Goal: Task Accomplishment & Management: Use online tool/utility

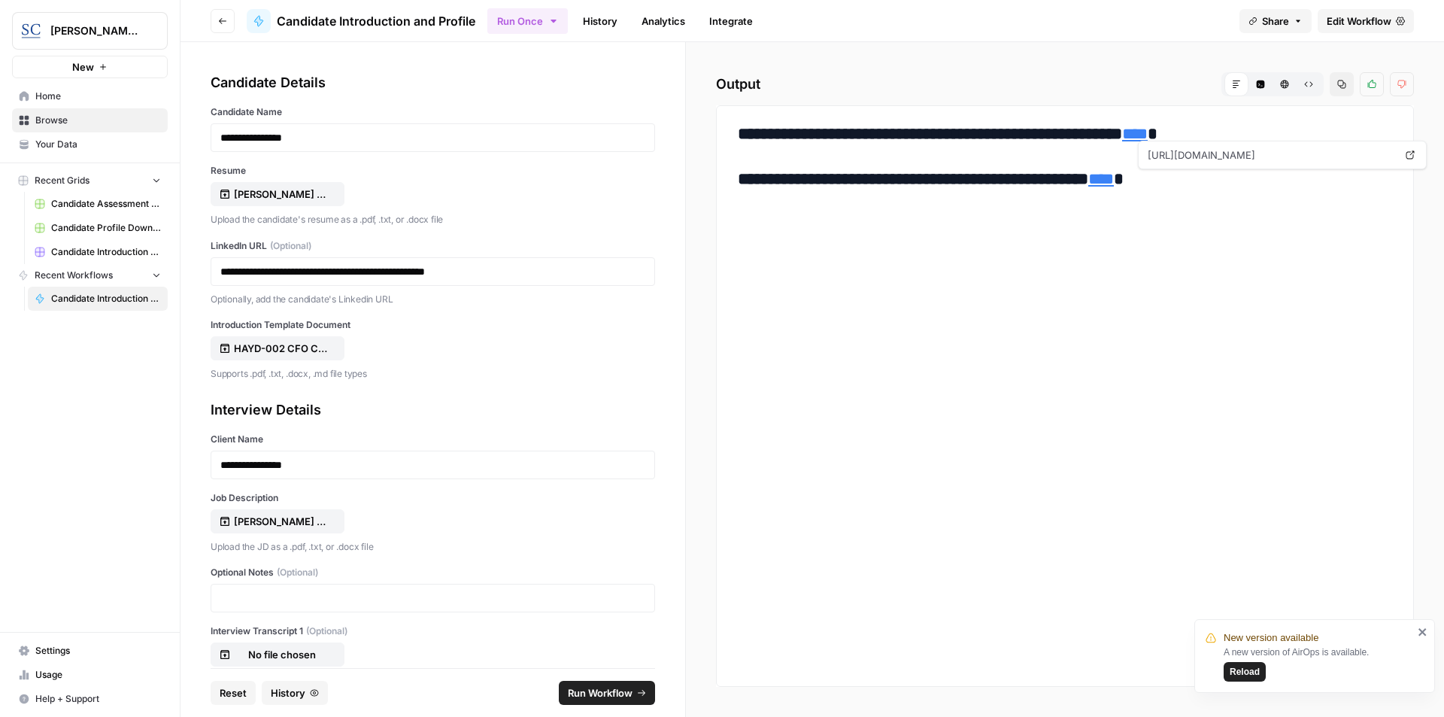
scroll to position [110, 0]
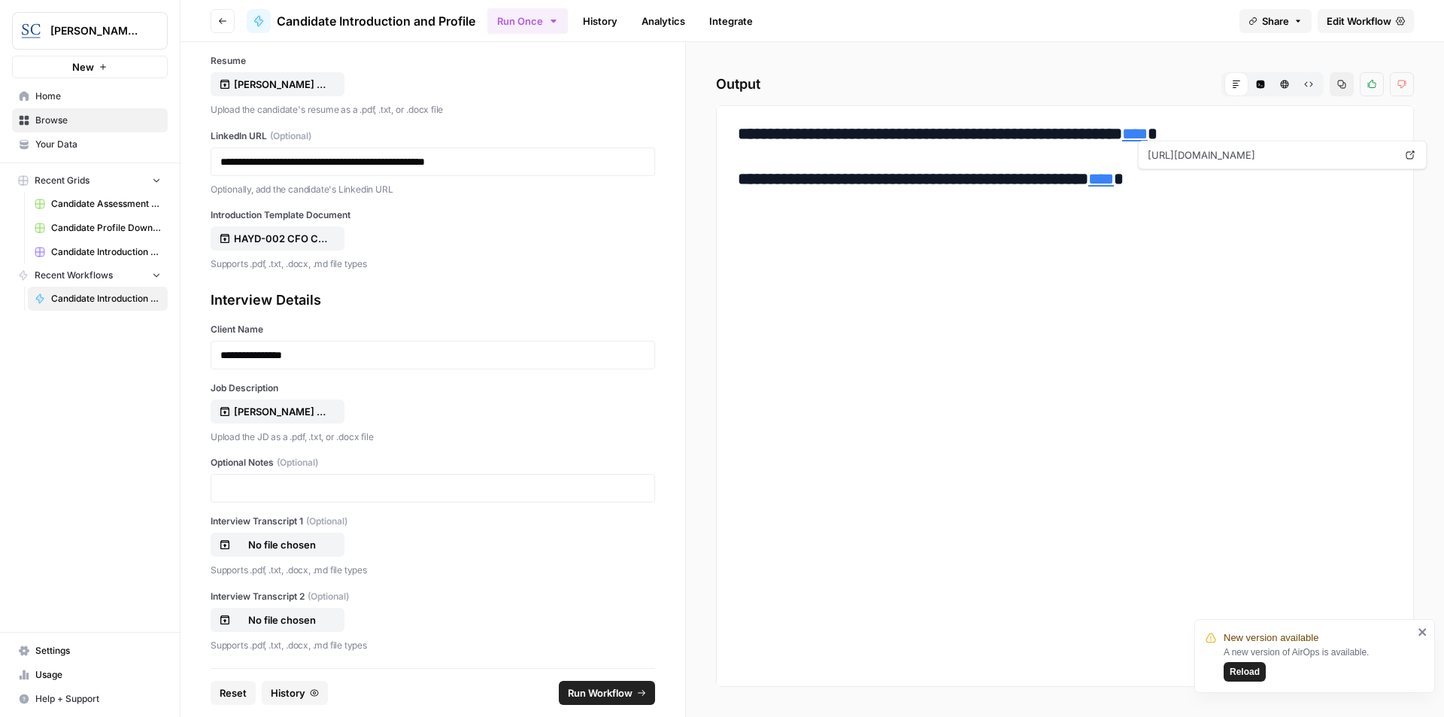
click at [235, 693] on span "Reset" at bounding box center [233, 692] width 27 height 15
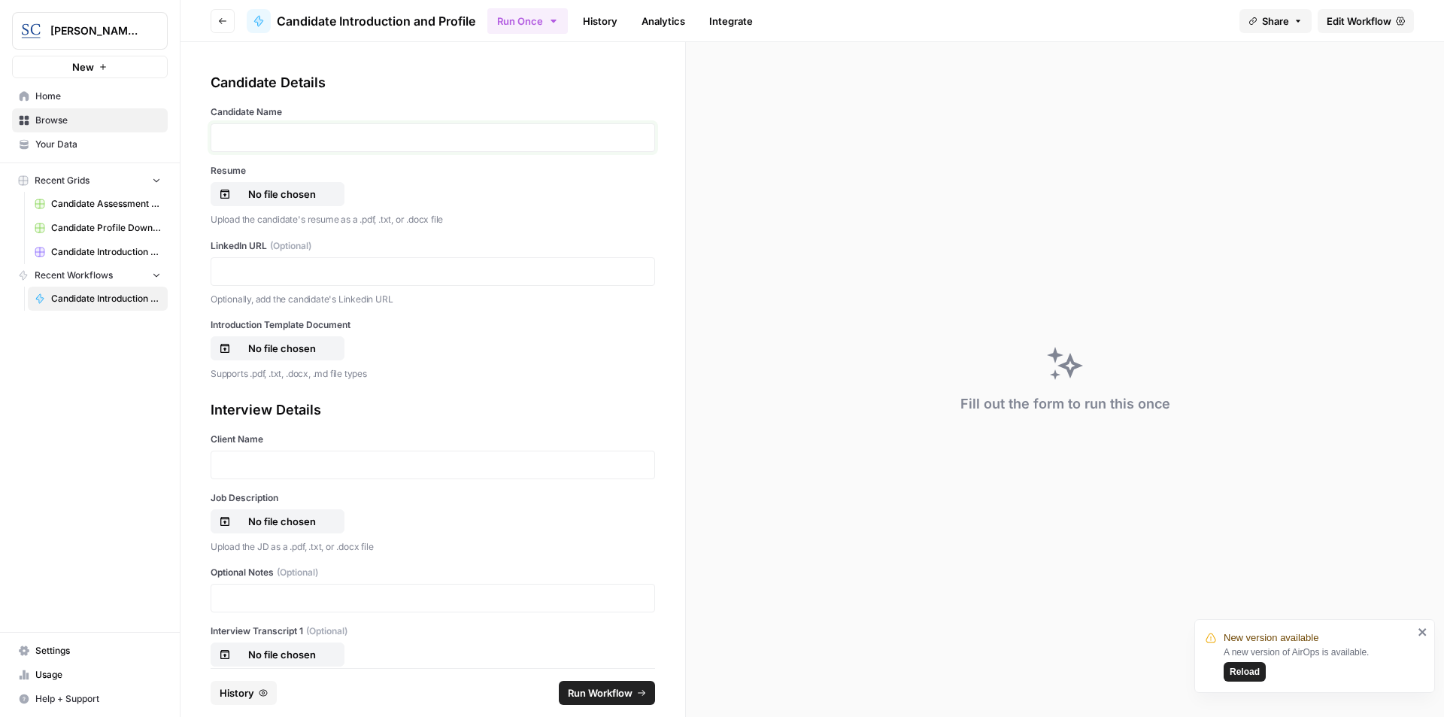
click at [302, 138] on p at bounding box center [432, 137] width 425 height 15
click at [290, 196] on p "No file chosen" at bounding box center [282, 194] width 96 height 15
click at [282, 272] on p at bounding box center [432, 271] width 425 height 15
click at [281, 277] on p at bounding box center [432, 271] width 425 height 15
click at [290, 342] on p "No file chosen" at bounding box center [282, 348] width 96 height 15
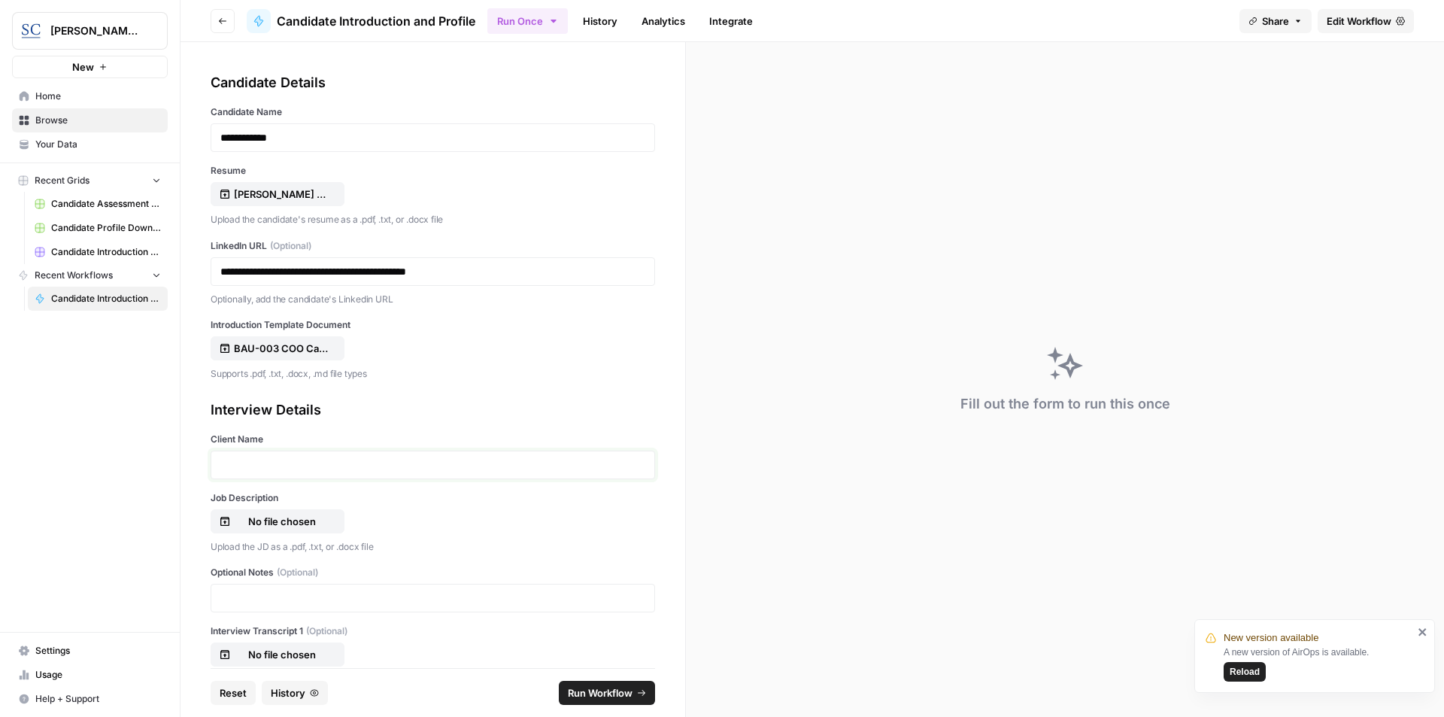
click at [296, 466] on p at bounding box center [432, 464] width 425 height 15
click at [402, 656] on div "No file chosen" at bounding box center [433, 654] width 444 height 24
click at [143, 367] on div "[PERSON_NAME] [GEOGRAPHIC_DATA] New Home Browse Your Data Recent Grids Candidat…" at bounding box center [90, 358] width 180 height 717
click at [371, 460] on p "**********" at bounding box center [427, 464] width 414 height 15
click at [277, 521] on p "No file chosen" at bounding box center [282, 521] width 96 height 15
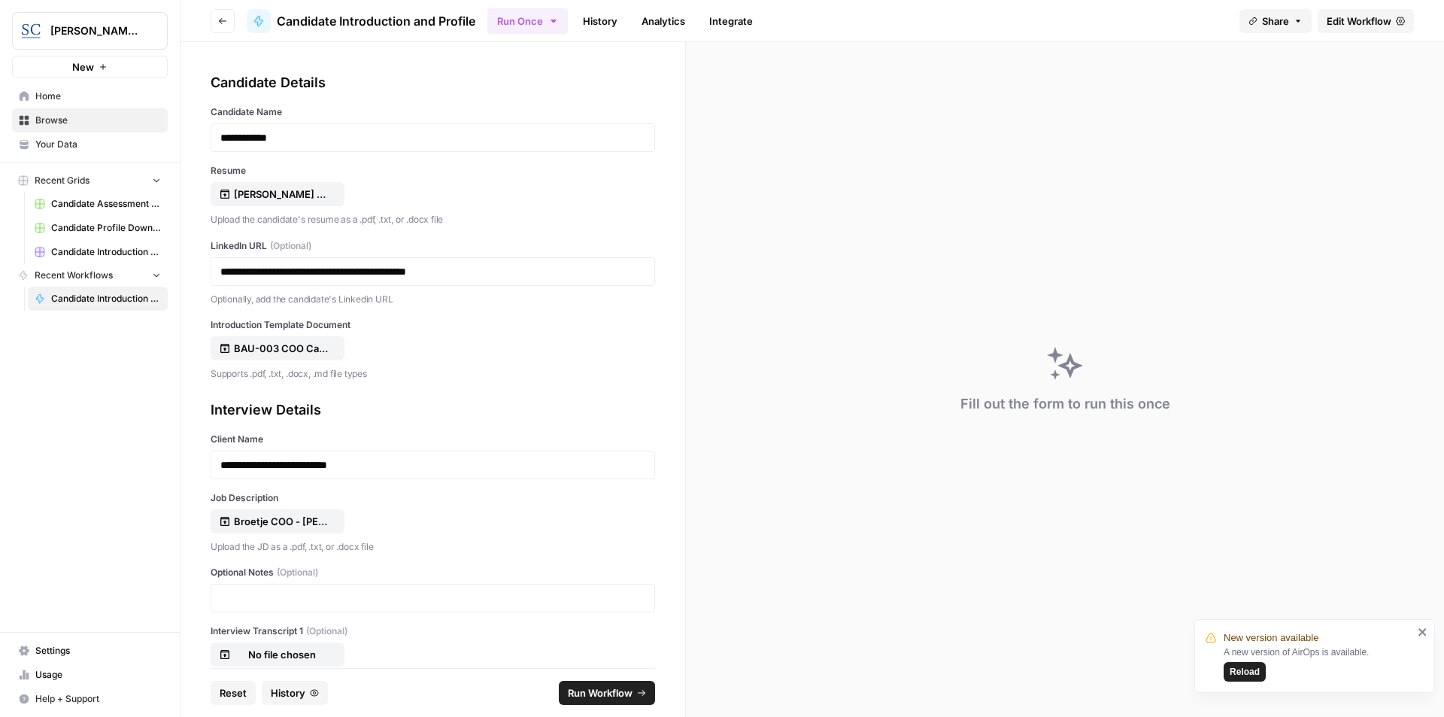
click at [605, 686] on span "Run Workflow" at bounding box center [600, 692] width 65 height 15
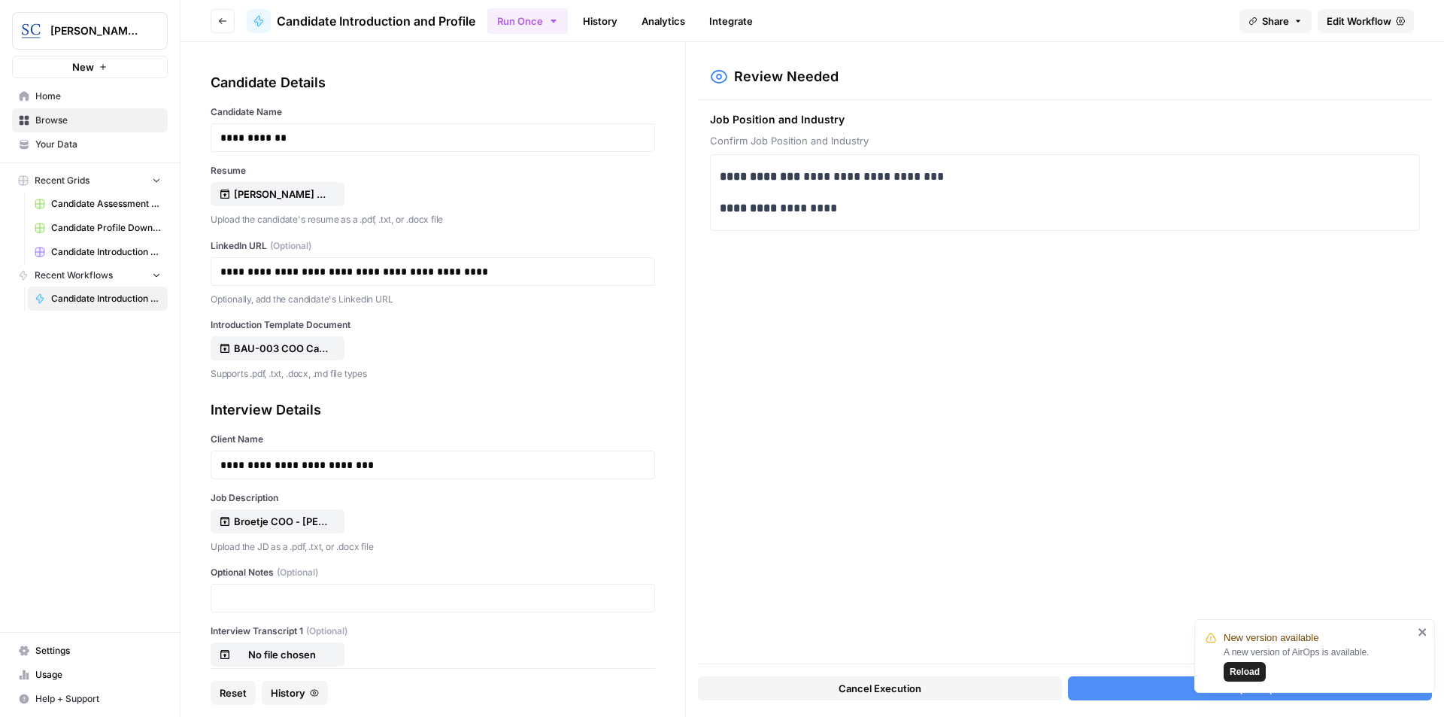
click at [1160, 686] on button "Accept Output" at bounding box center [1250, 688] width 364 height 24
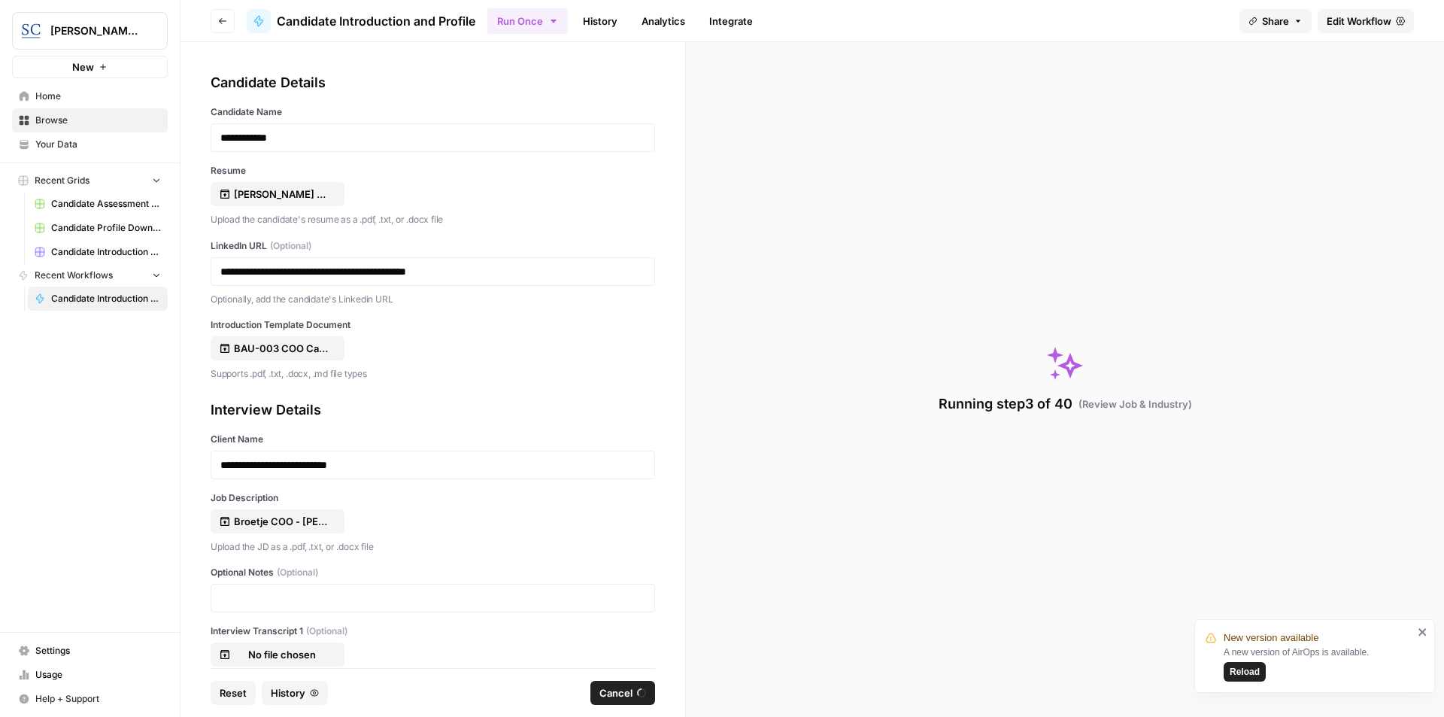
click at [481, 678] on footer "Reset History Cancel" at bounding box center [433, 692] width 444 height 49
